Goal: Navigation & Orientation: Go to known website

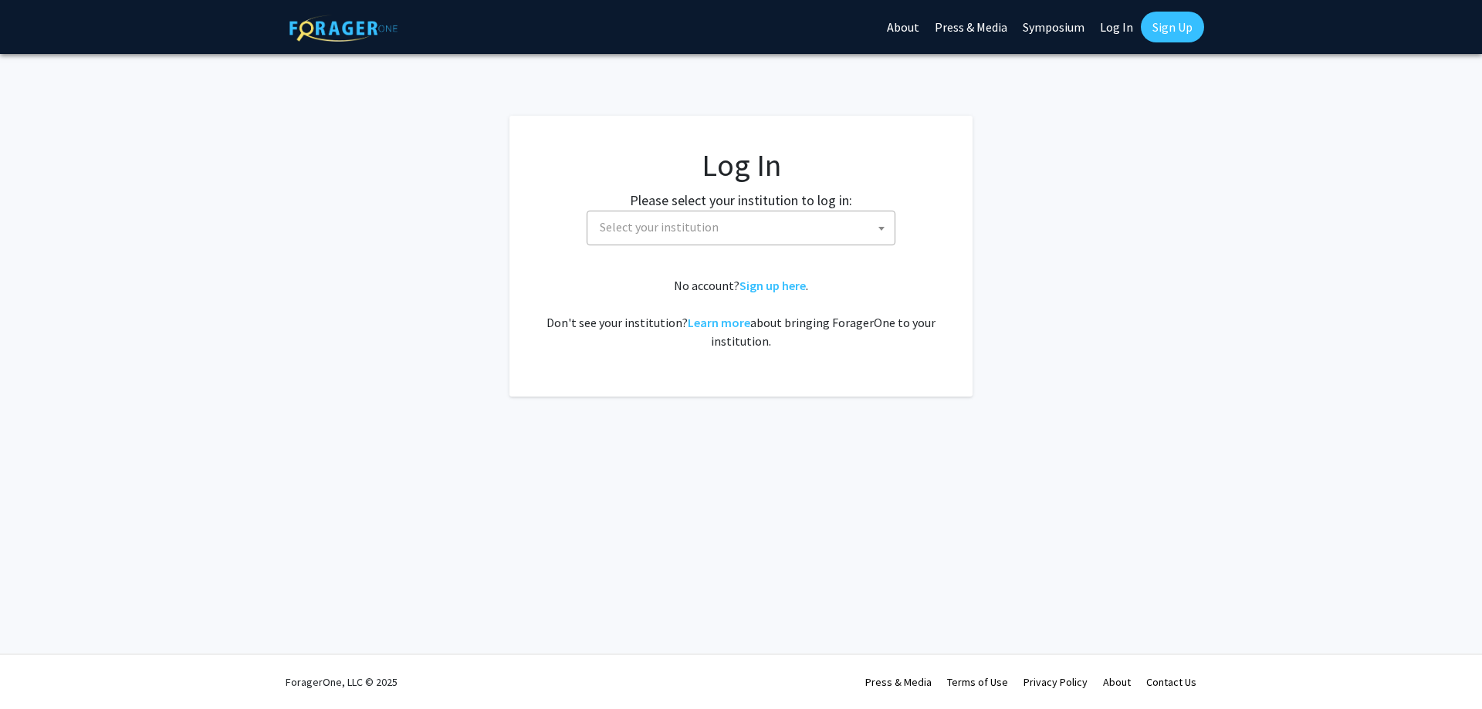
select select
drag, startPoint x: 298, startPoint y: 278, endPoint x: 318, endPoint y: 278, distance: 20.1
select select
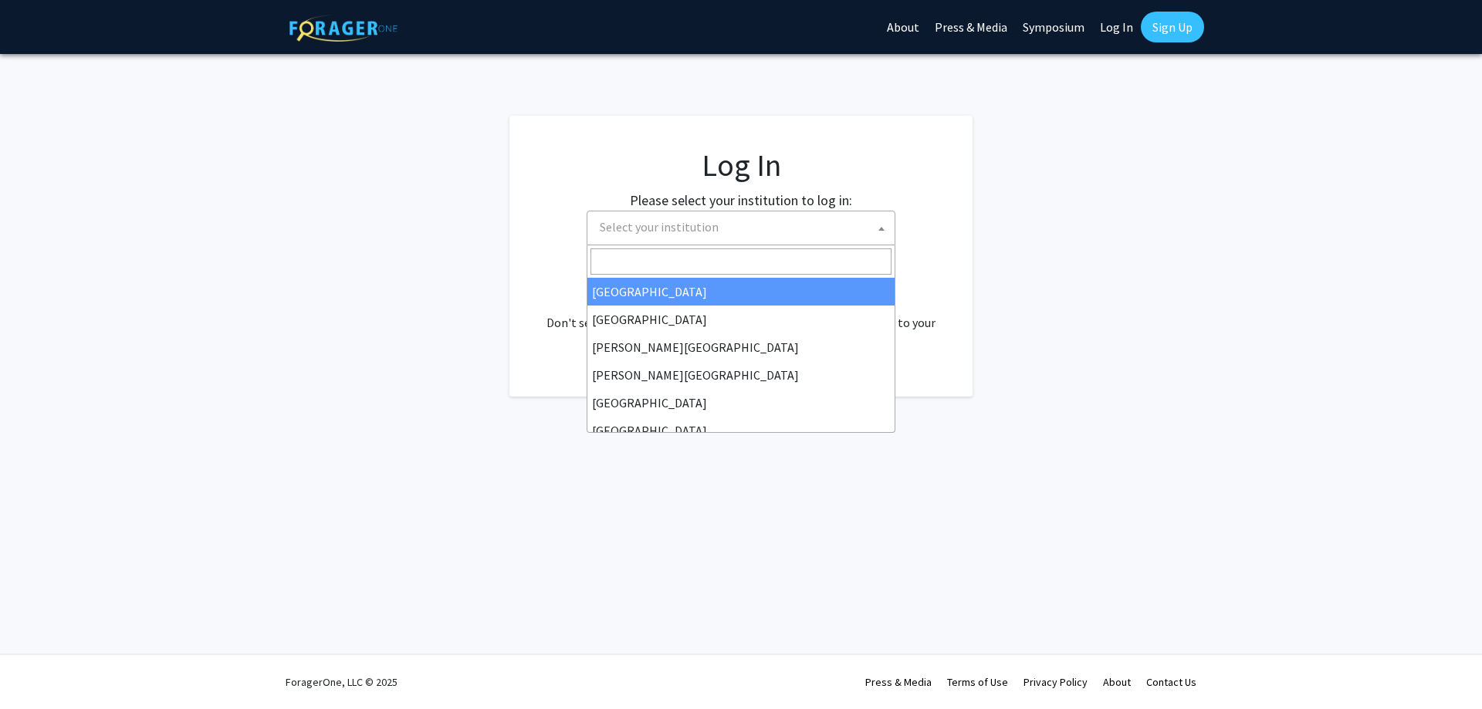
click at [762, 228] on span "Select your institution" at bounding box center [743, 227] width 301 height 32
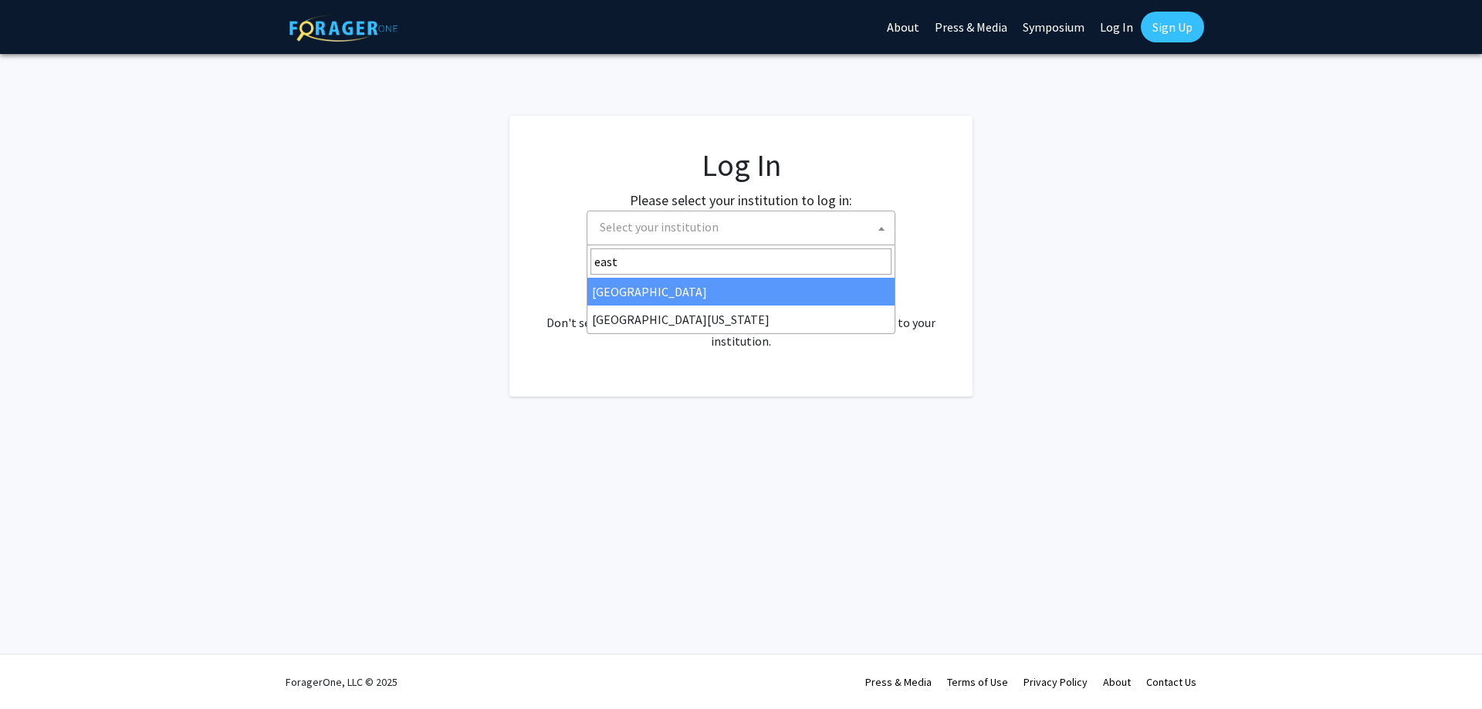
type input "east"
select select "17"
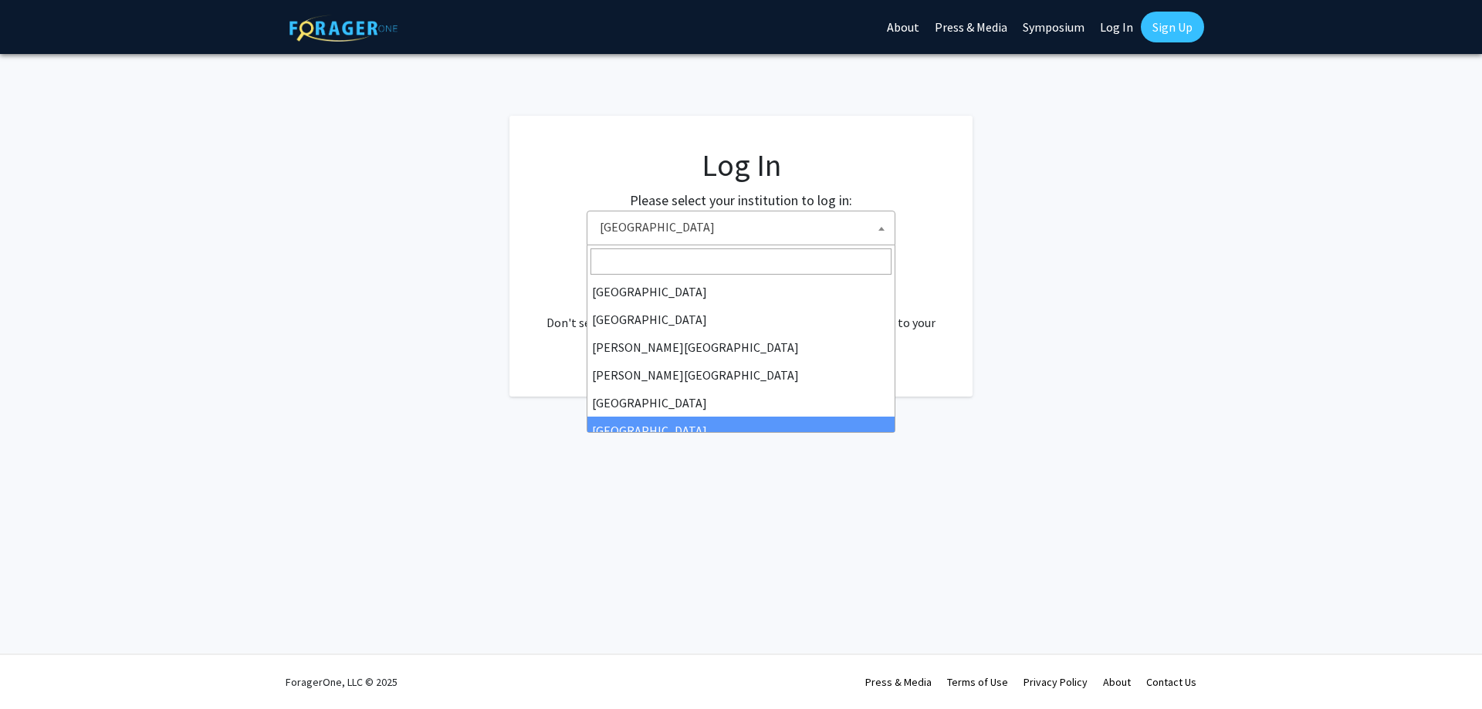
click at [644, 261] on input "Search" at bounding box center [740, 262] width 301 height 26
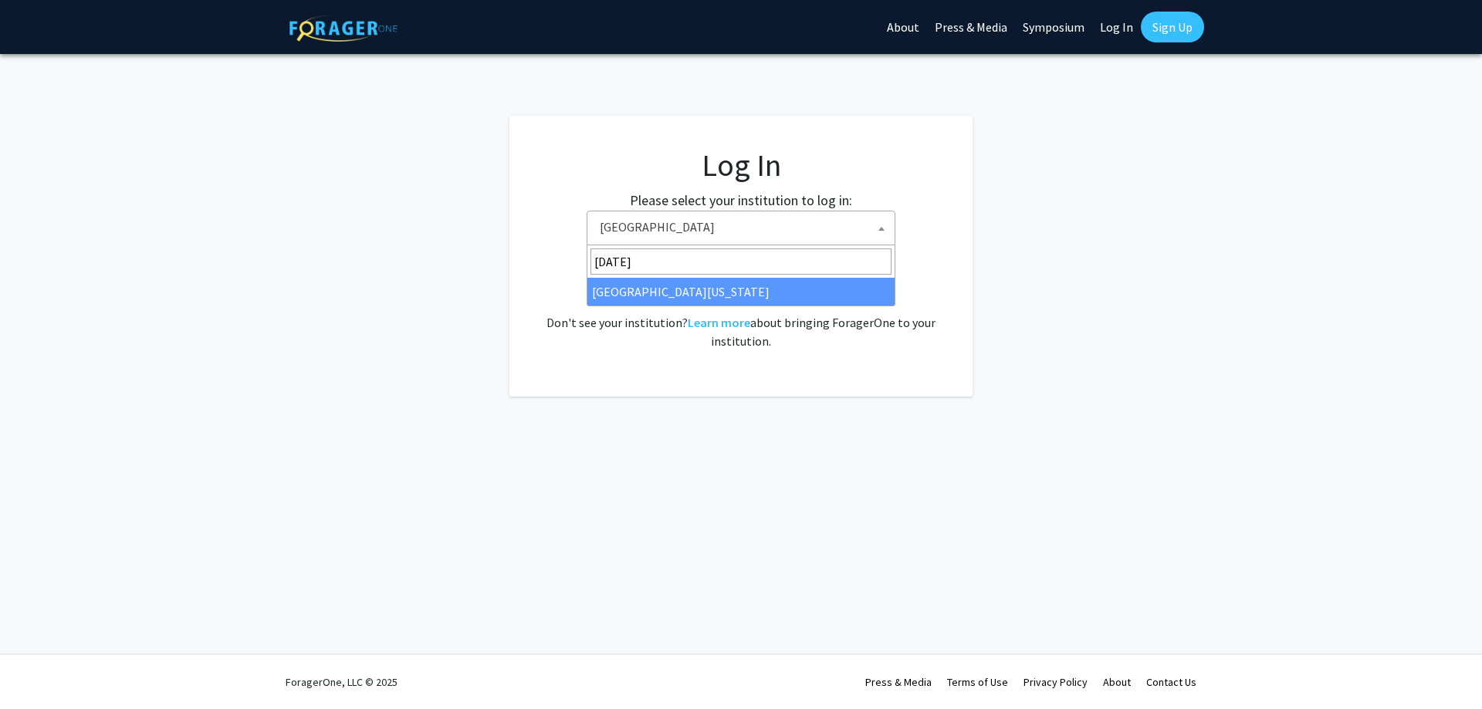
type input "[DATE]"
select select "29"
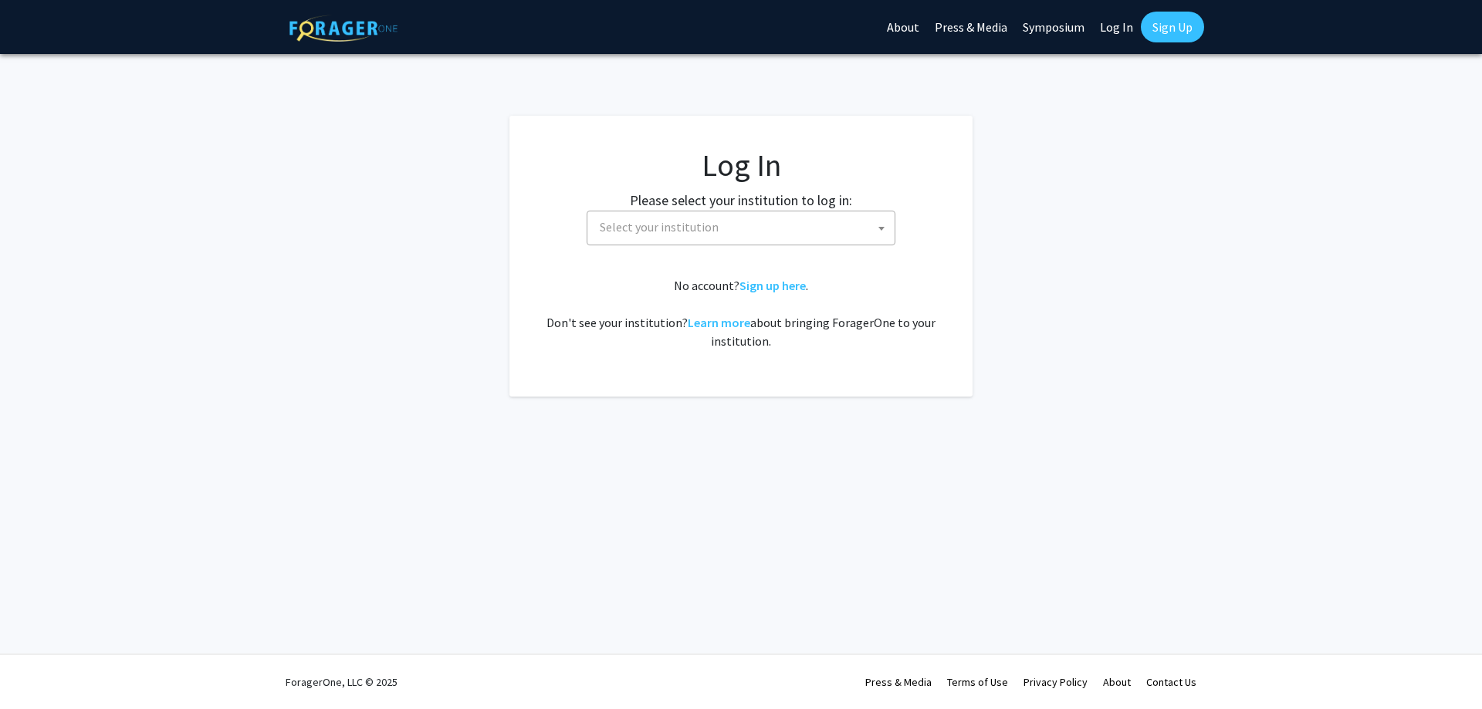
select select
